Goal: Task Accomplishment & Management: Use online tool/utility

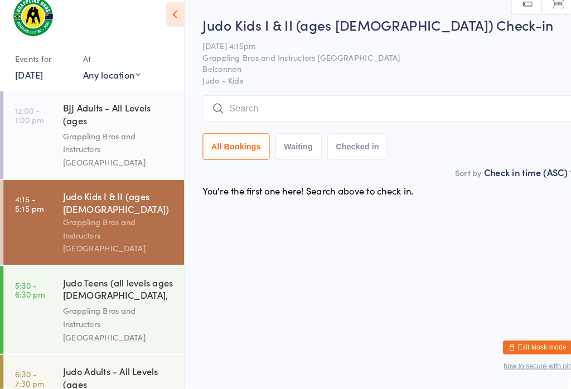
click at [285, 118] on input "search" at bounding box center [375, 118] width 358 height 26
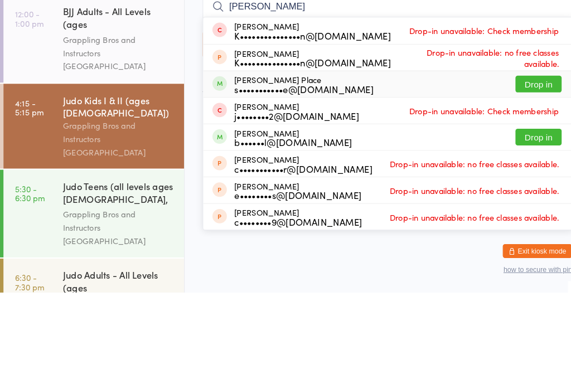
type input "[PERSON_NAME]"
click at [449, 175] on div "[PERSON_NAME] Place s•••••••••••e@[DOMAIN_NAME] Drop in" at bounding box center [374, 187] width 357 height 25
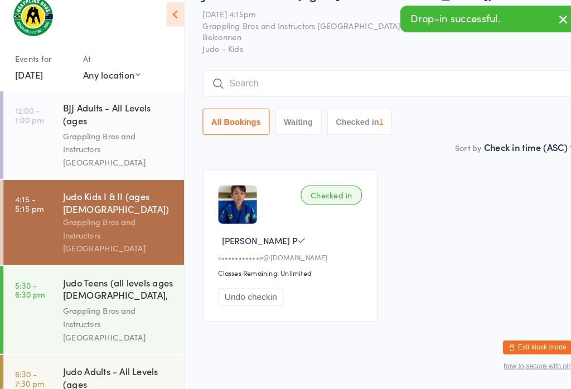
click at [495, 92] on input "search" at bounding box center [375, 94] width 358 height 26
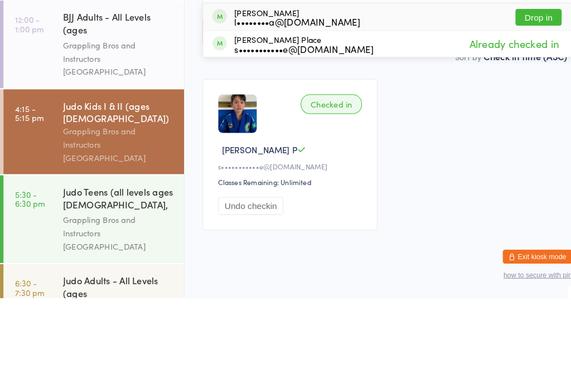
type input "Plato"
click at [523, 110] on button "Drop in" at bounding box center [520, 118] width 45 height 16
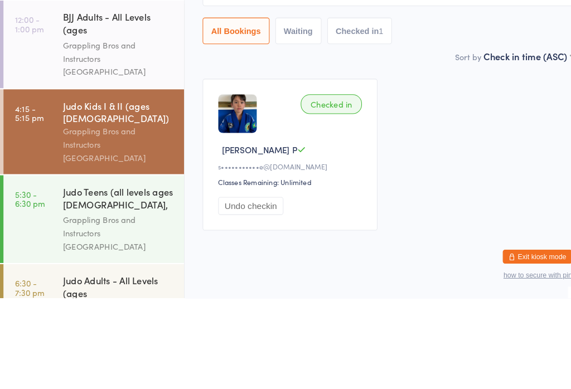
scroll to position [37, 0]
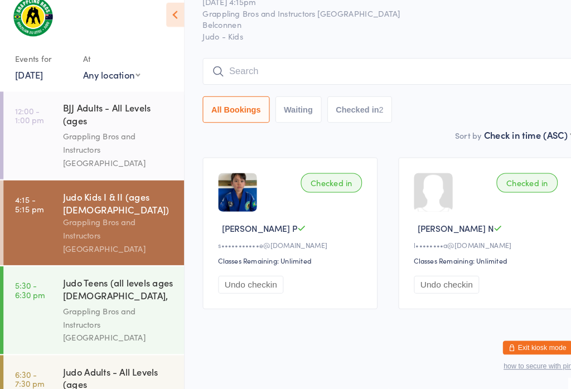
click at [249, 75] on input "search" at bounding box center [375, 82] width 358 height 26
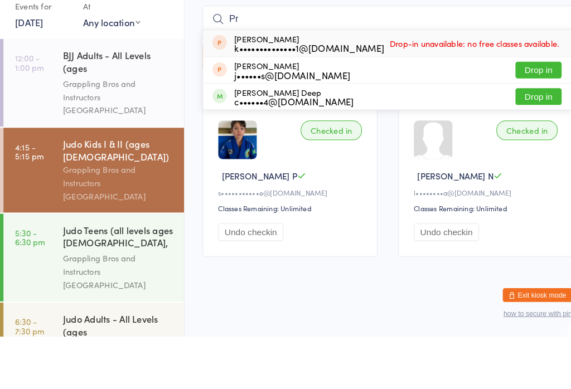
type input "Pr"
click at [532, 149] on button "Drop in" at bounding box center [520, 157] width 45 height 16
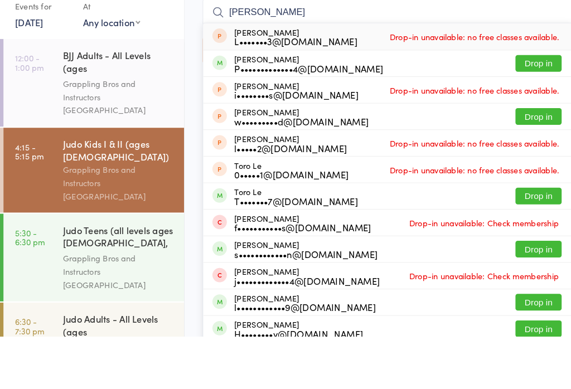
type input "[PERSON_NAME]"
click at [520, 117] on button "Drop in" at bounding box center [520, 125] width 45 height 16
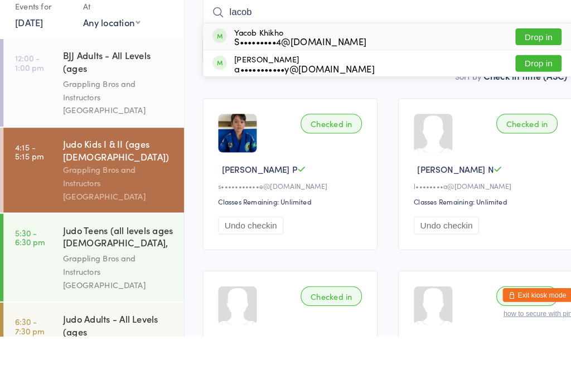
type input "Iacob"
click at [531, 117] on button "Drop in" at bounding box center [520, 125] width 45 height 16
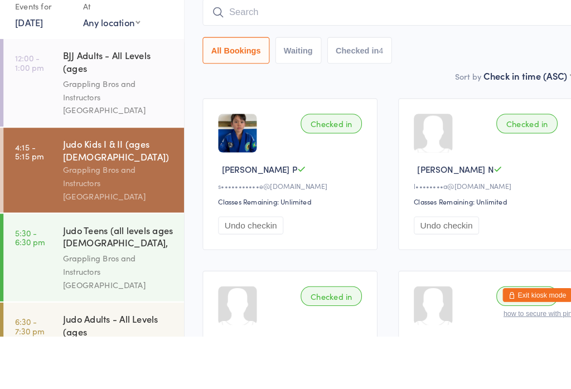
scroll to position [88, 0]
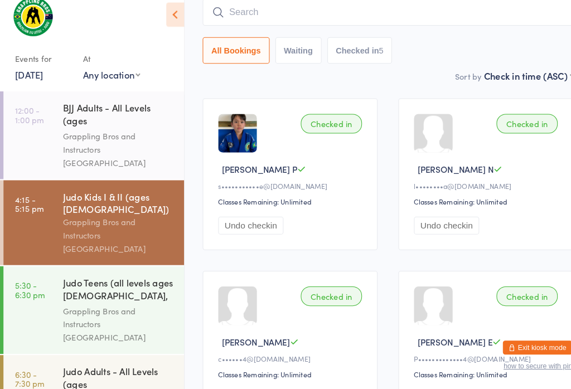
click at [381, 20] on input "search" at bounding box center [375, 25] width 358 height 26
type input "O"
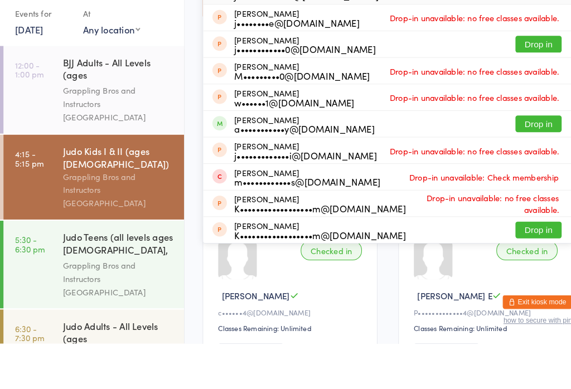
type input "[PERSON_NAME]"
click at [528, 169] on button "Drop in" at bounding box center [520, 177] width 45 height 16
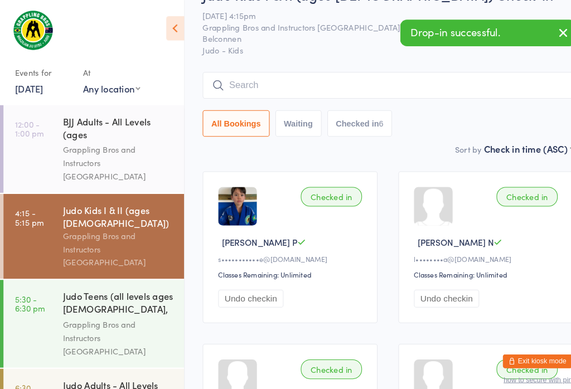
scroll to position [0, 0]
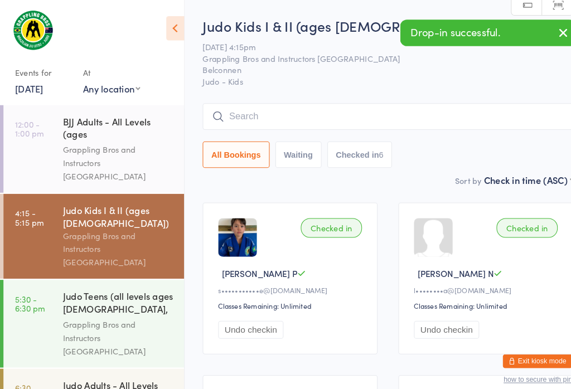
click at [331, 105] on input "search" at bounding box center [375, 113] width 358 height 26
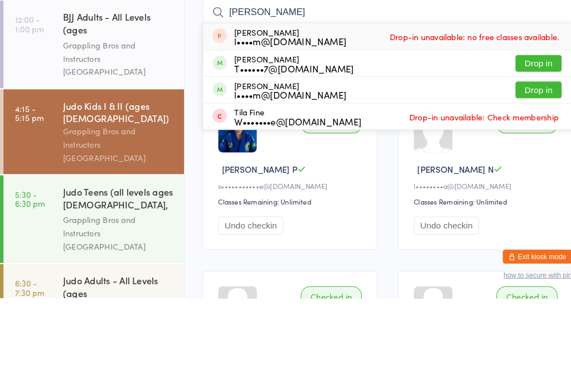
type input "[PERSON_NAME]"
click at [529, 180] on button "Drop in" at bounding box center [520, 188] width 45 height 16
